Goal: Navigation & Orientation: Find specific page/section

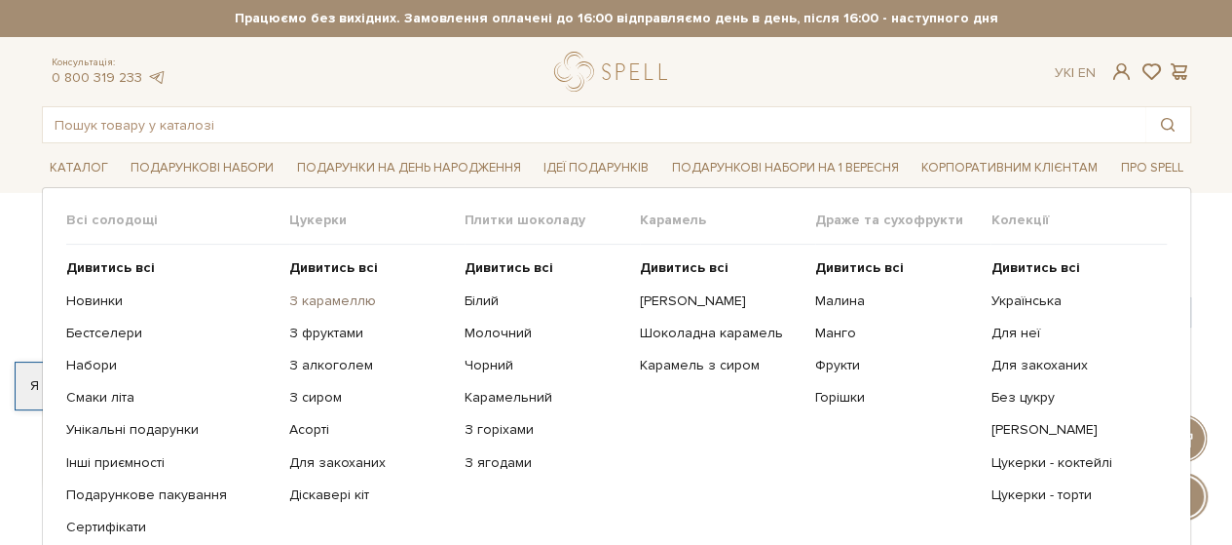
click at [302, 299] on link "З карамеллю" at bounding box center [369, 301] width 161 height 18
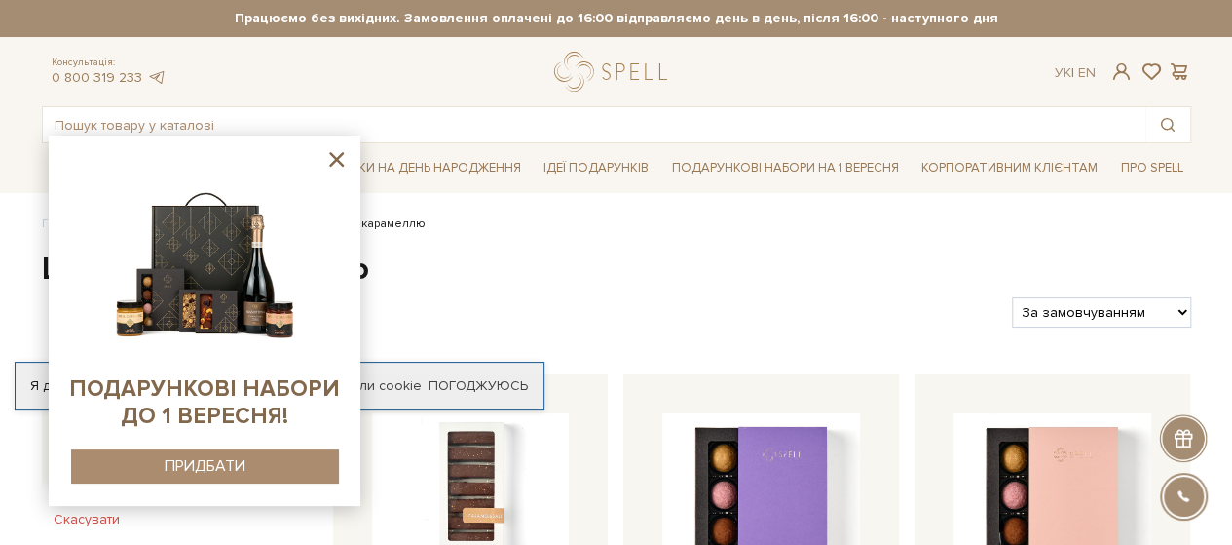
click at [333, 155] on icon at bounding box center [336, 159] width 15 height 15
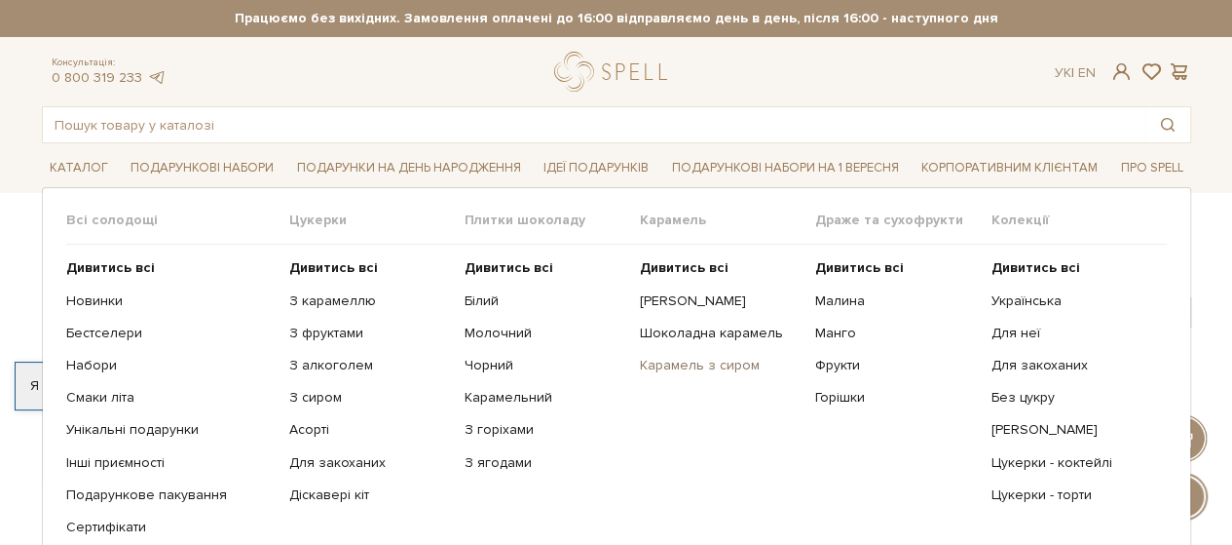
click at [672, 365] on link "Карамель з сиром" at bounding box center [720, 366] width 161 height 18
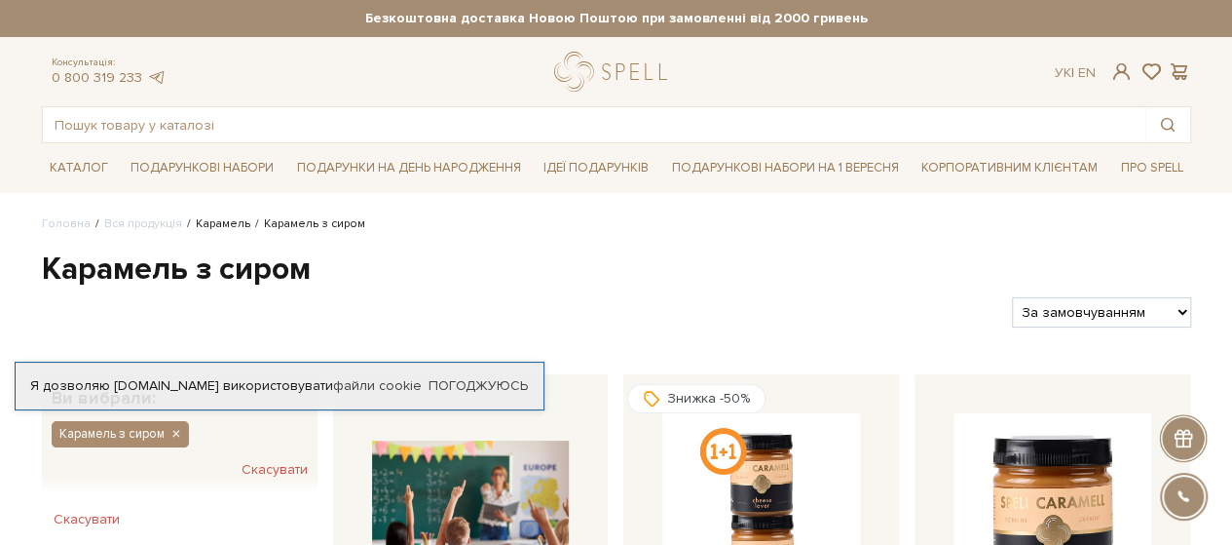
click at [216, 226] on link "Карамель" at bounding box center [223, 223] width 55 height 15
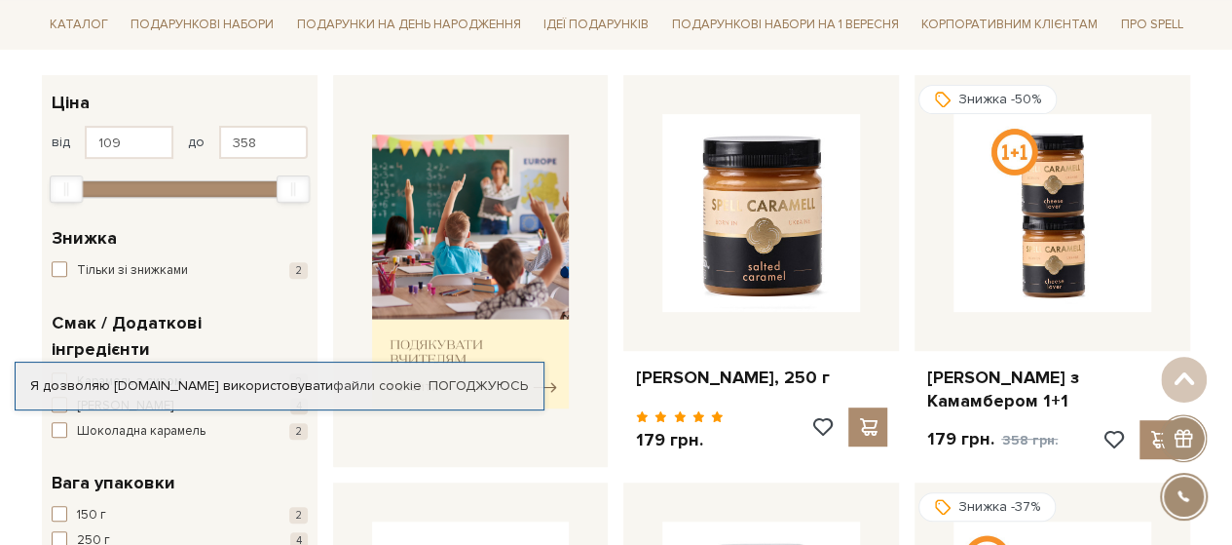
scroll to position [292, 0]
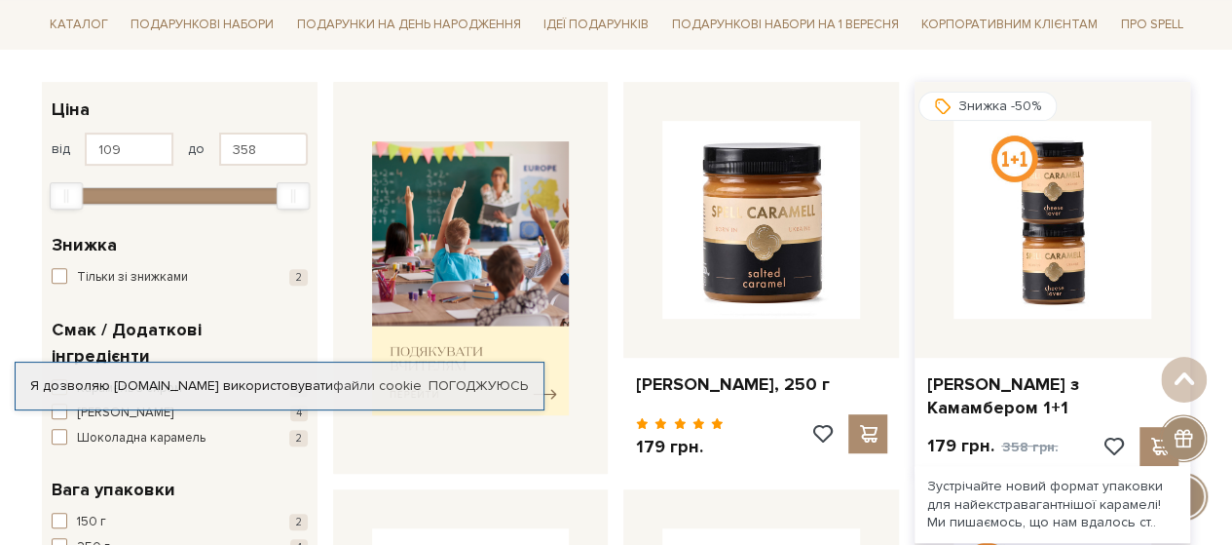
click at [1067, 239] on img at bounding box center [1053, 220] width 198 height 198
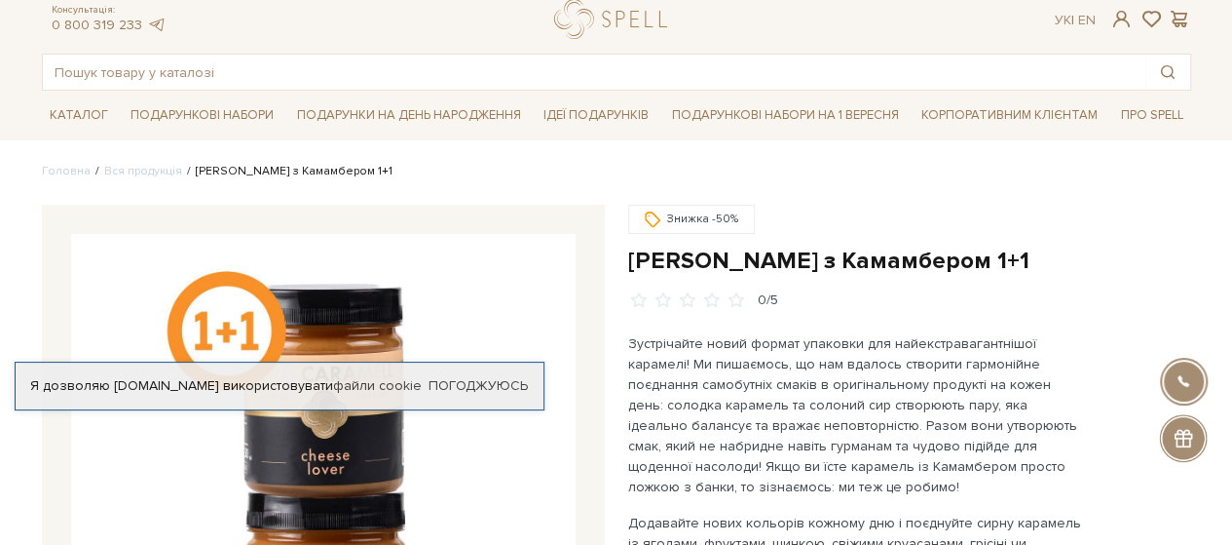
scroll to position [97, 0]
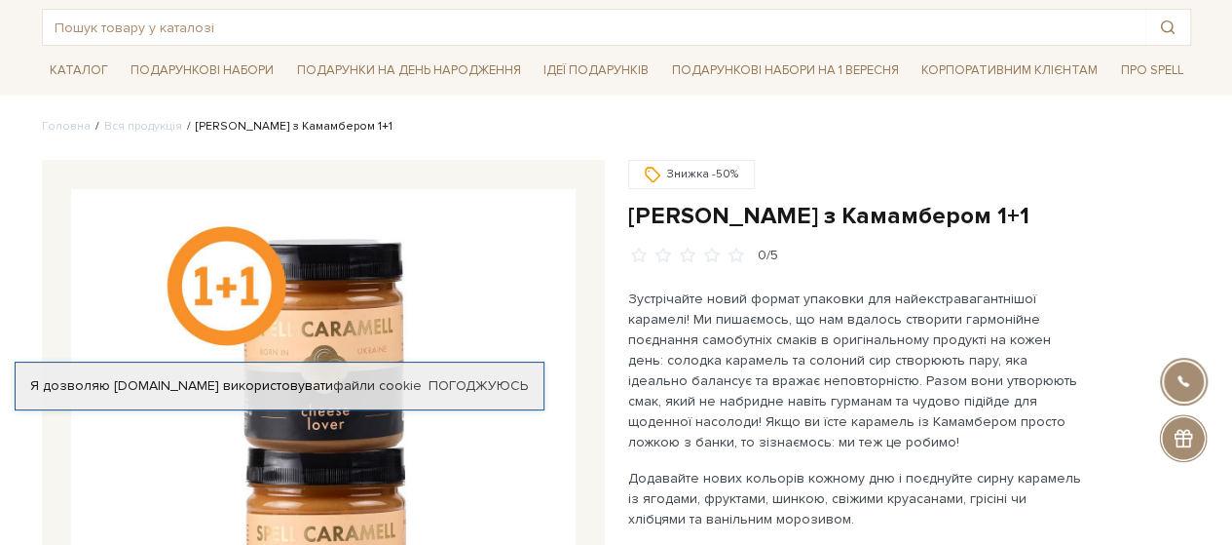
click at [212, 129] on li "[PERSON_NAME] з Камамбером 1+1" at bounding box center [287, 127] width 210 height 18
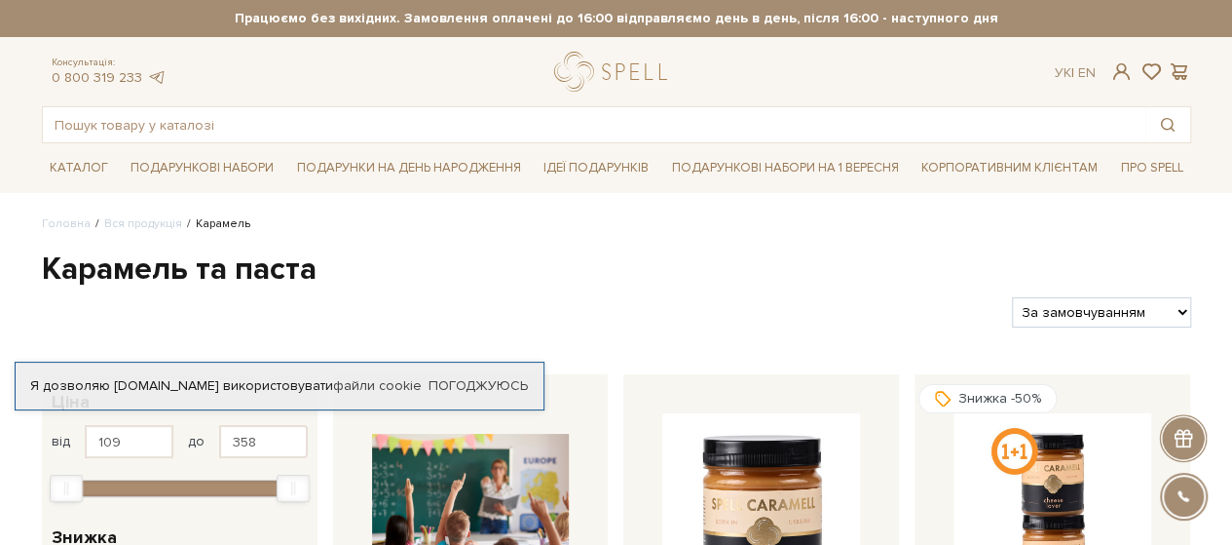
click at [212, 222] on li "Карамель" at bounding box center [216, 224] width 68 height 18
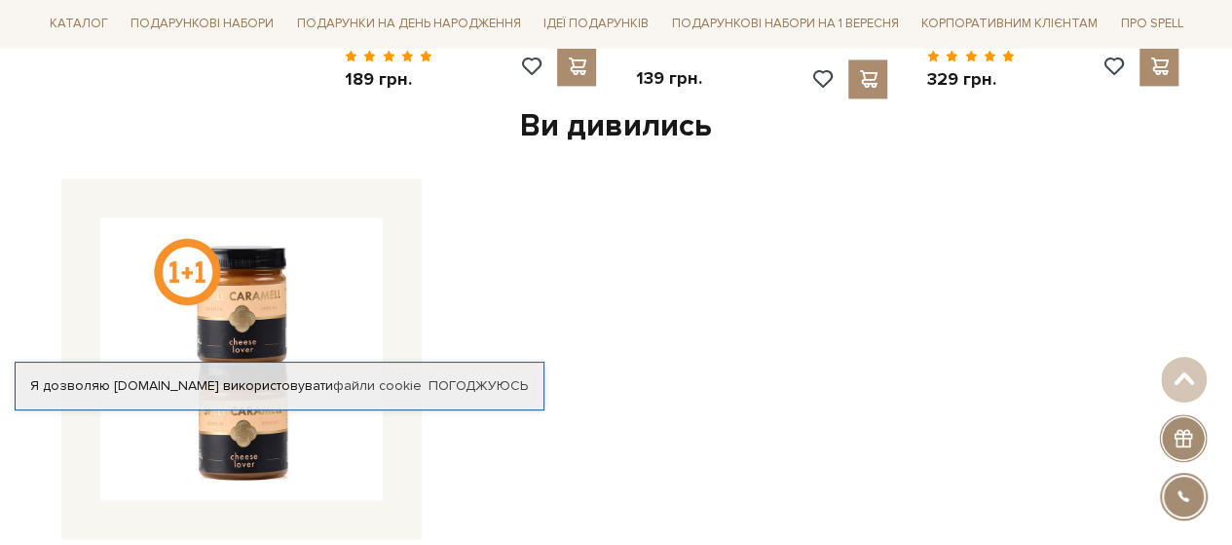
scroll to position [1169, 0]
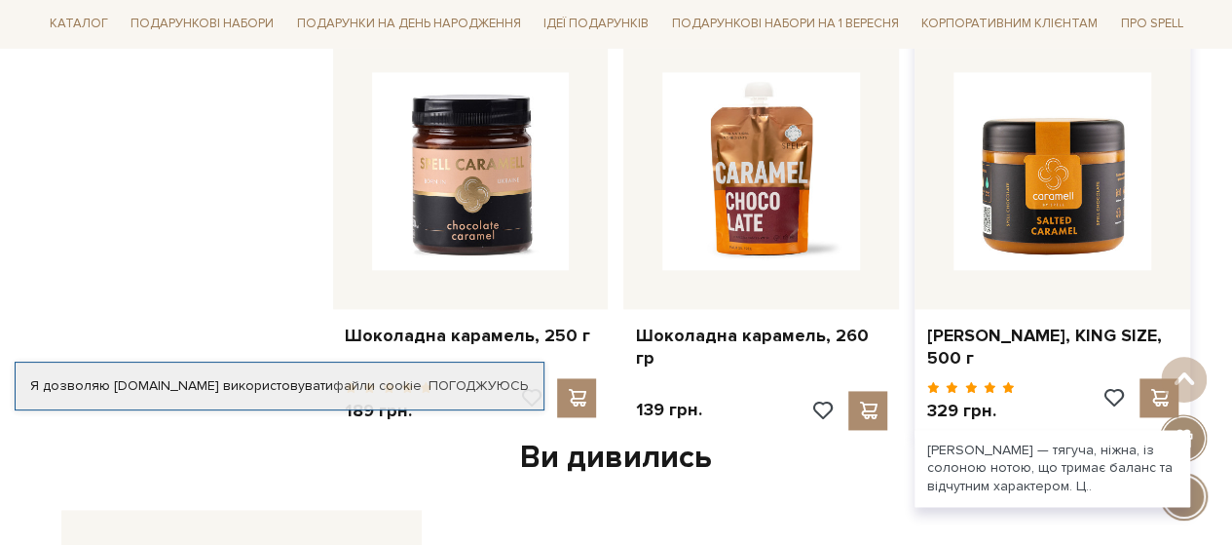
click at [1044, 148] on img at bounding box center [1053, 171] width 198 height 198
